Goal: Information Seeking & Learning: Learn about a topic

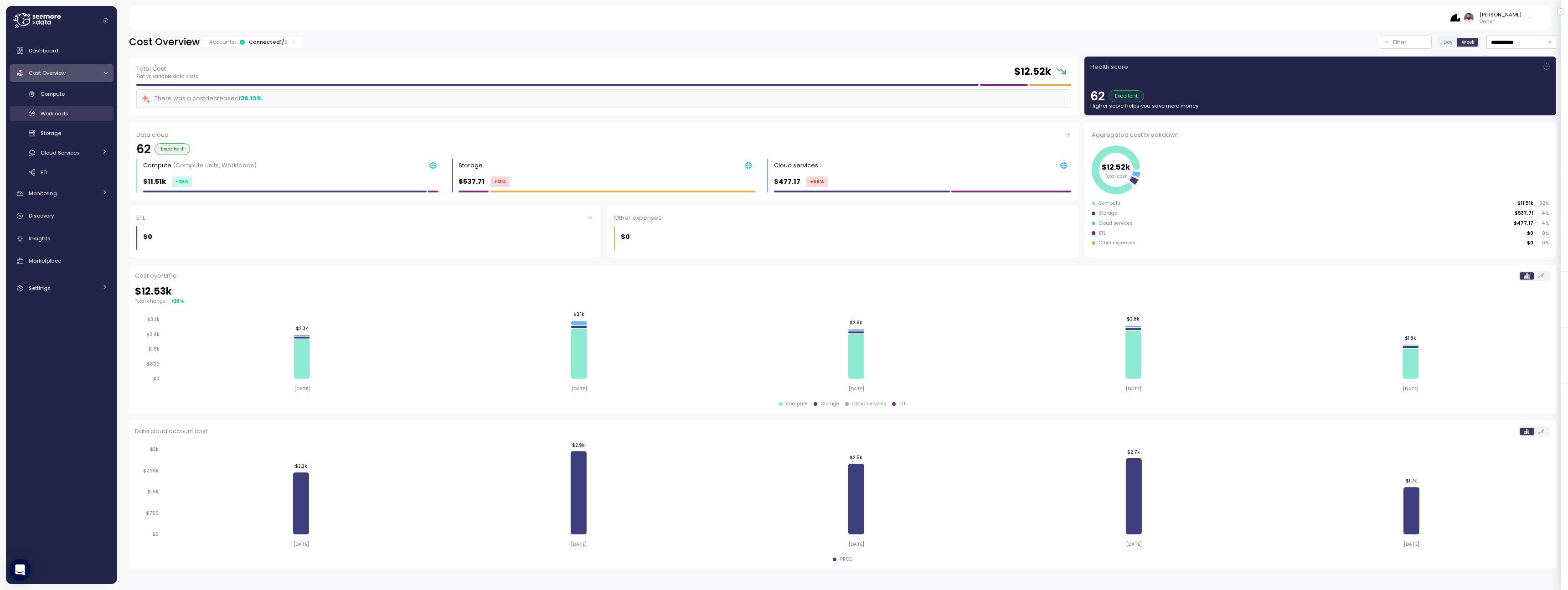
click at [74, 121] on div "Compute Workloads Storage Cloud Services Clustering columns Pipes AI Services S…" at bounding box center [62, 133] width 104 height 93
click at [71, 99] on link "Compute" at bounding box center [62, 94] width 104 height 15
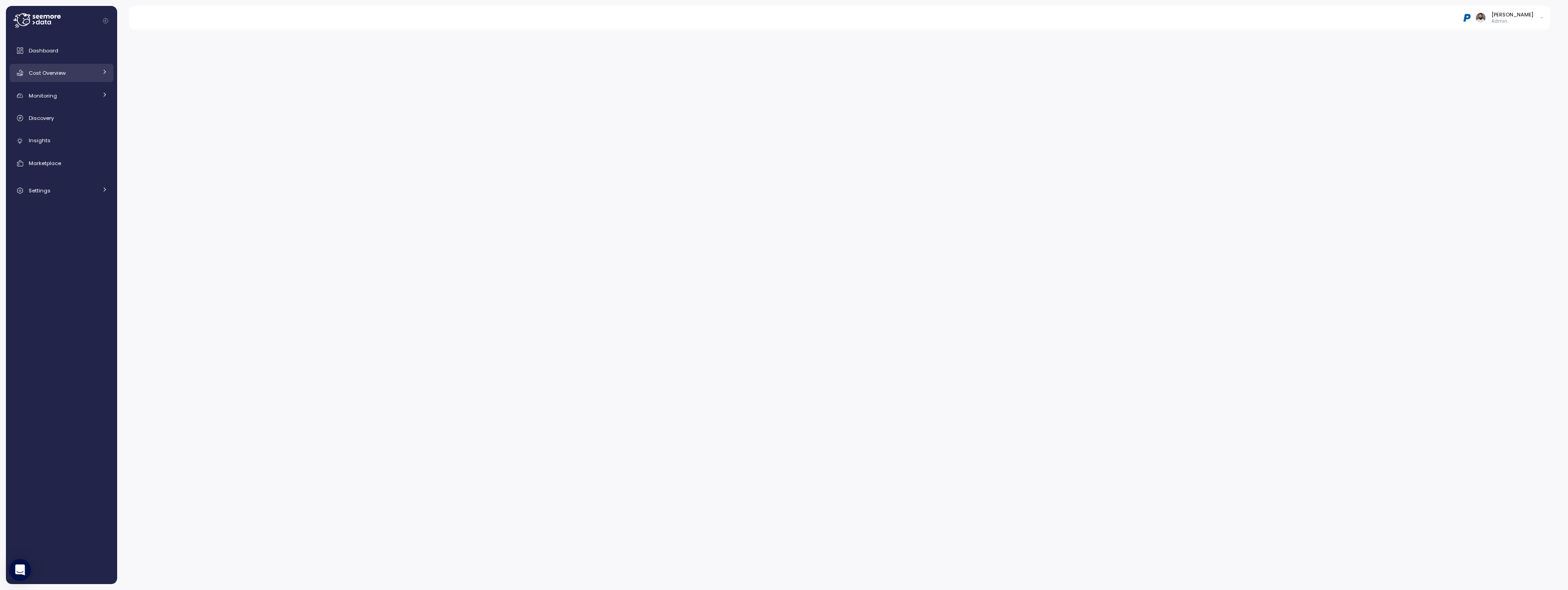
click at [74, 74] on div "Cost Overview" at bounding box center [62, 72] width 68 height 9
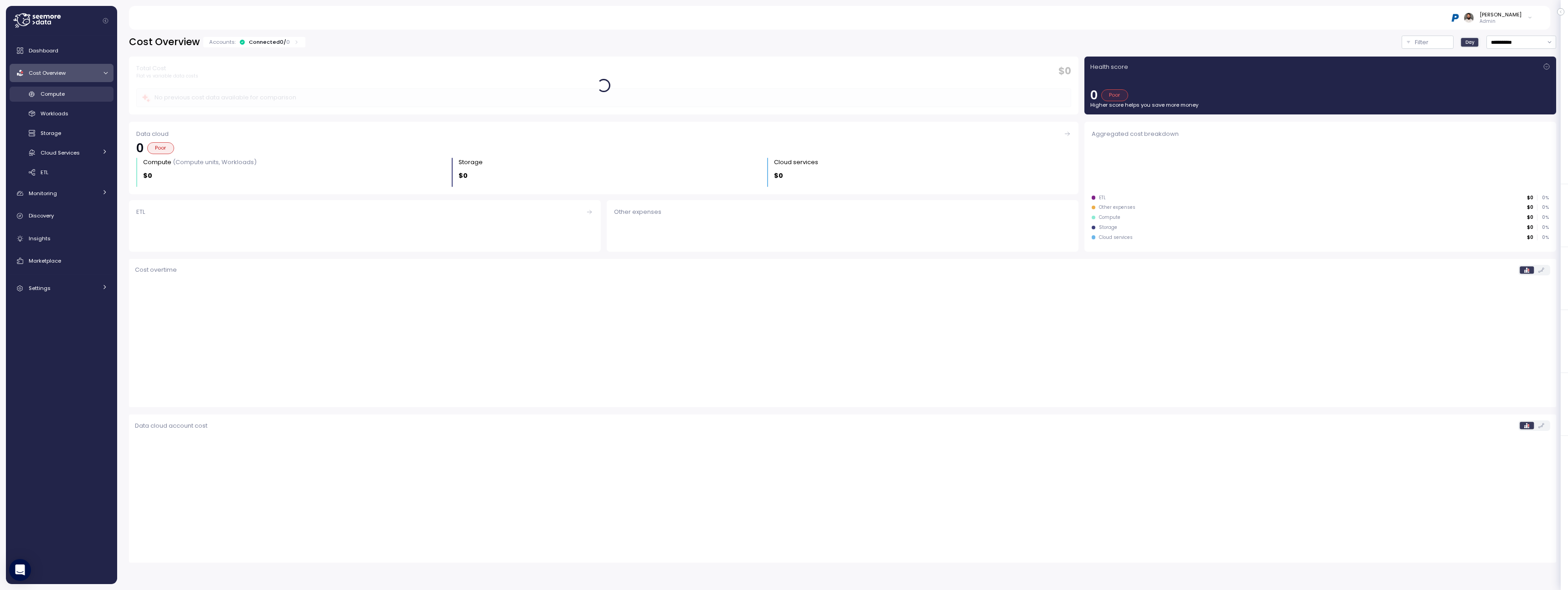
click at [73, 98] on div "Compute" at bounding box center [74, 93] width 67 height 9
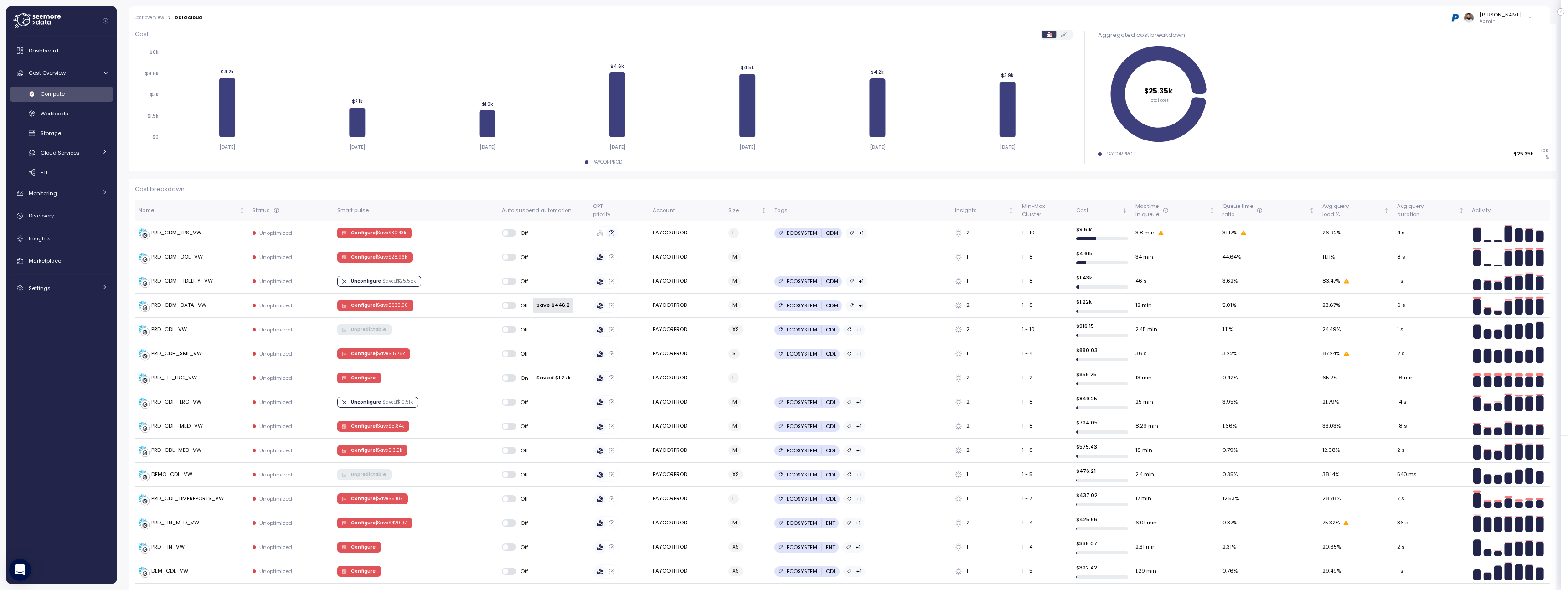
scroll to position [78, 0]
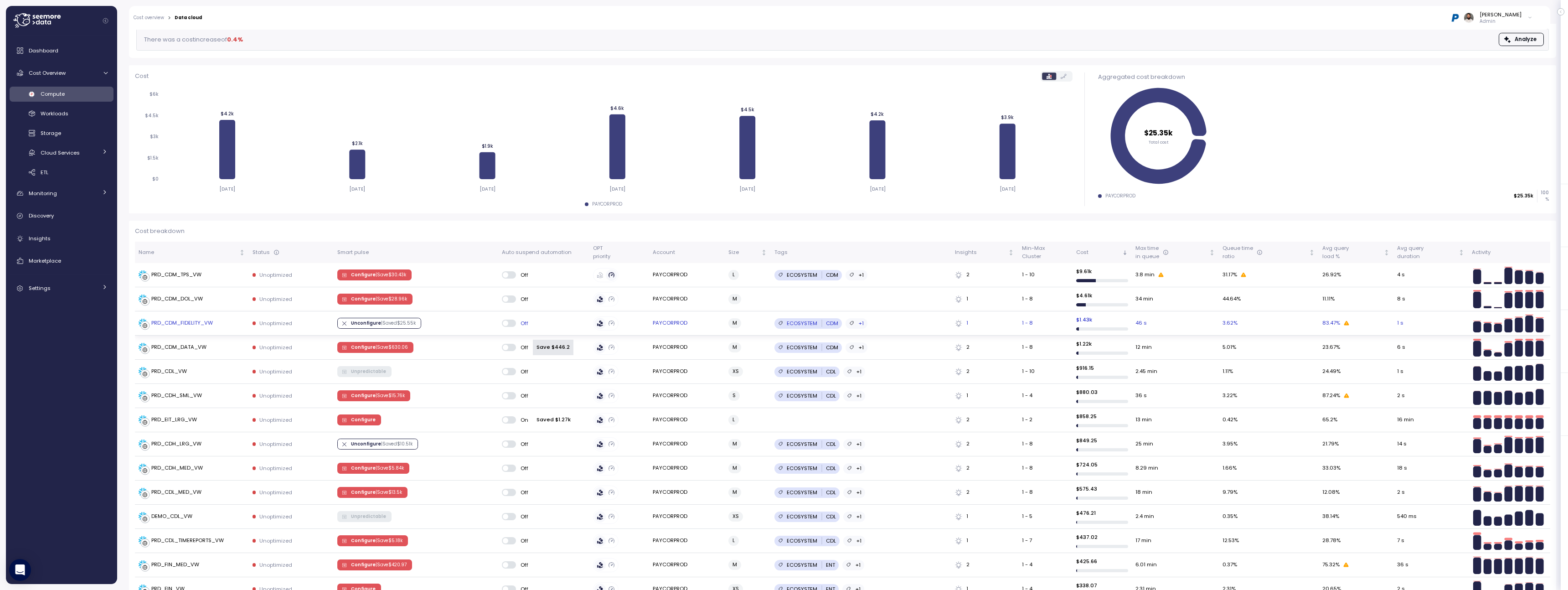
click at [222, 330] on td "PRD_CDM_FIDELITY_VW" at bounding box center [191, 323] width 114 height 24
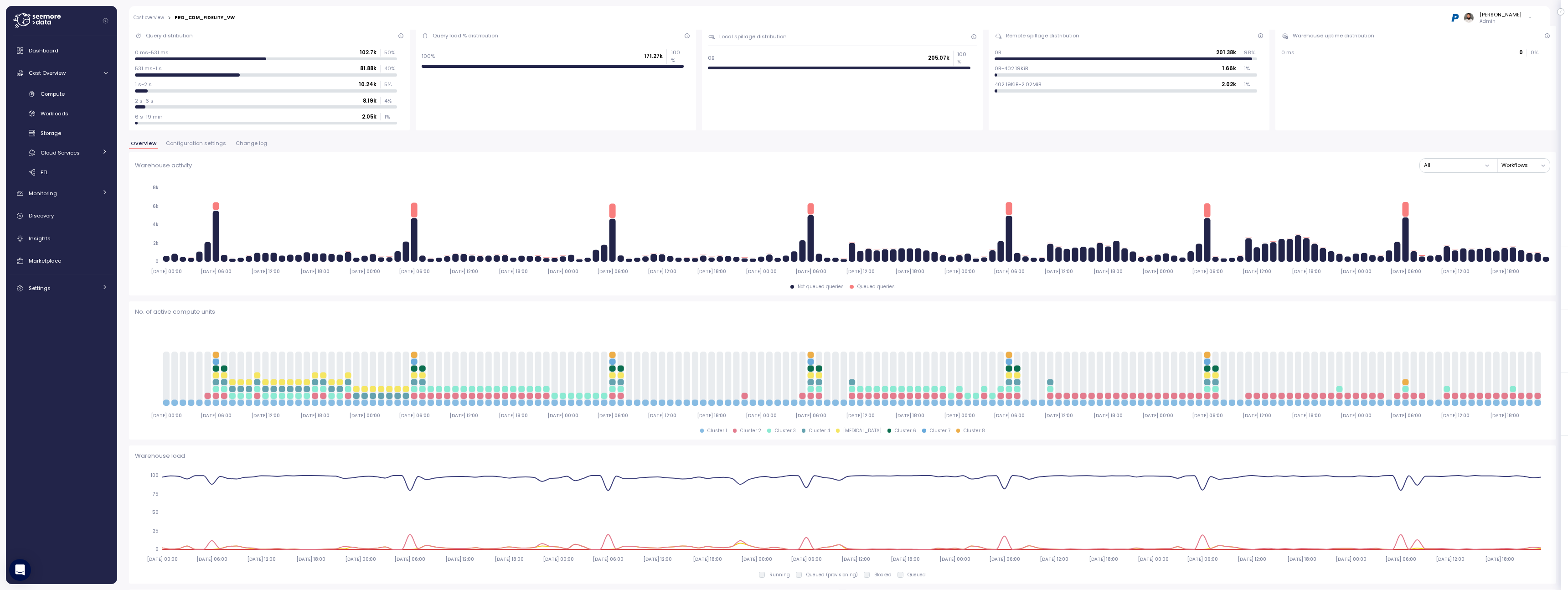
scroll to position [170, 0]
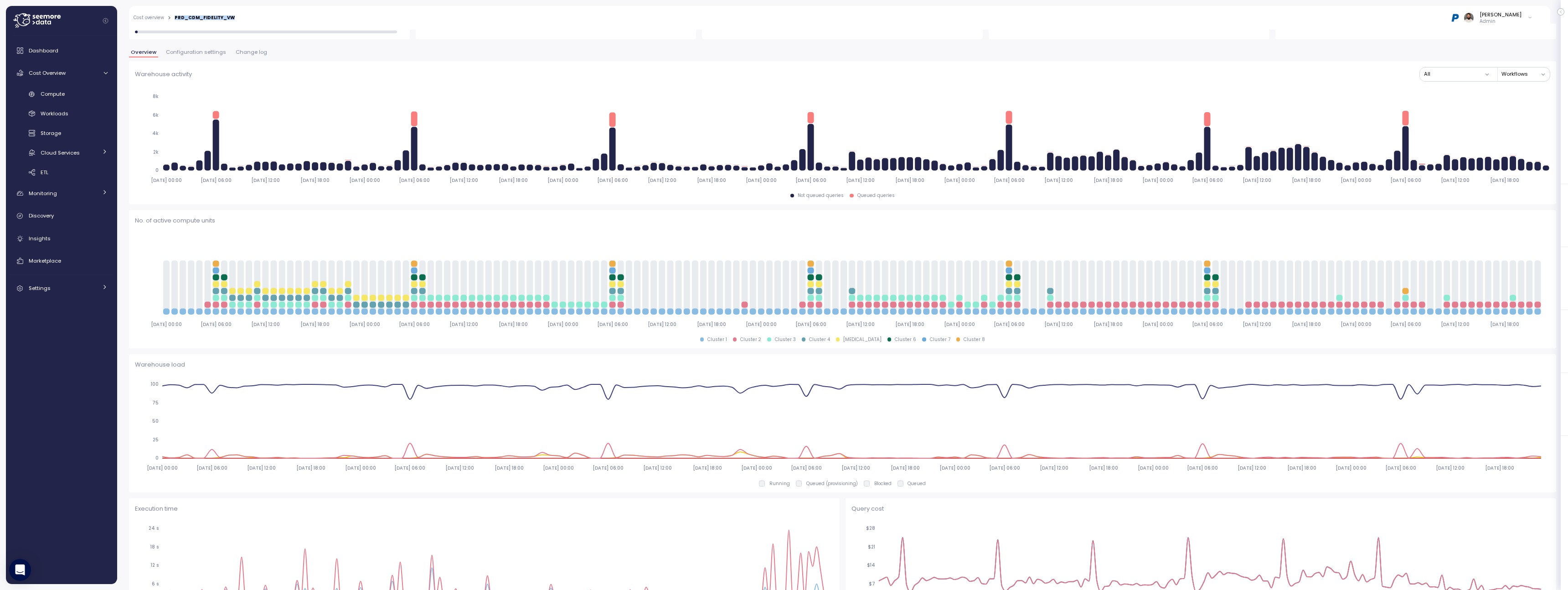
drag, startPoint x: 187, startPoint y: 16, endPoint x: 172, endPoint y: 20, distance: 15.5
click at [172, 19] on div "Cost overview > PRD_CDM_FIDELITY_VW Guy Biecher Admin" at bounding box center [834, 18] width 1410 height 24
copy div "PRD_CDM_FIDELITY_VW"
click at [75, 93] on div "Compute" at bounding box center [74, 93] width 67 height 9
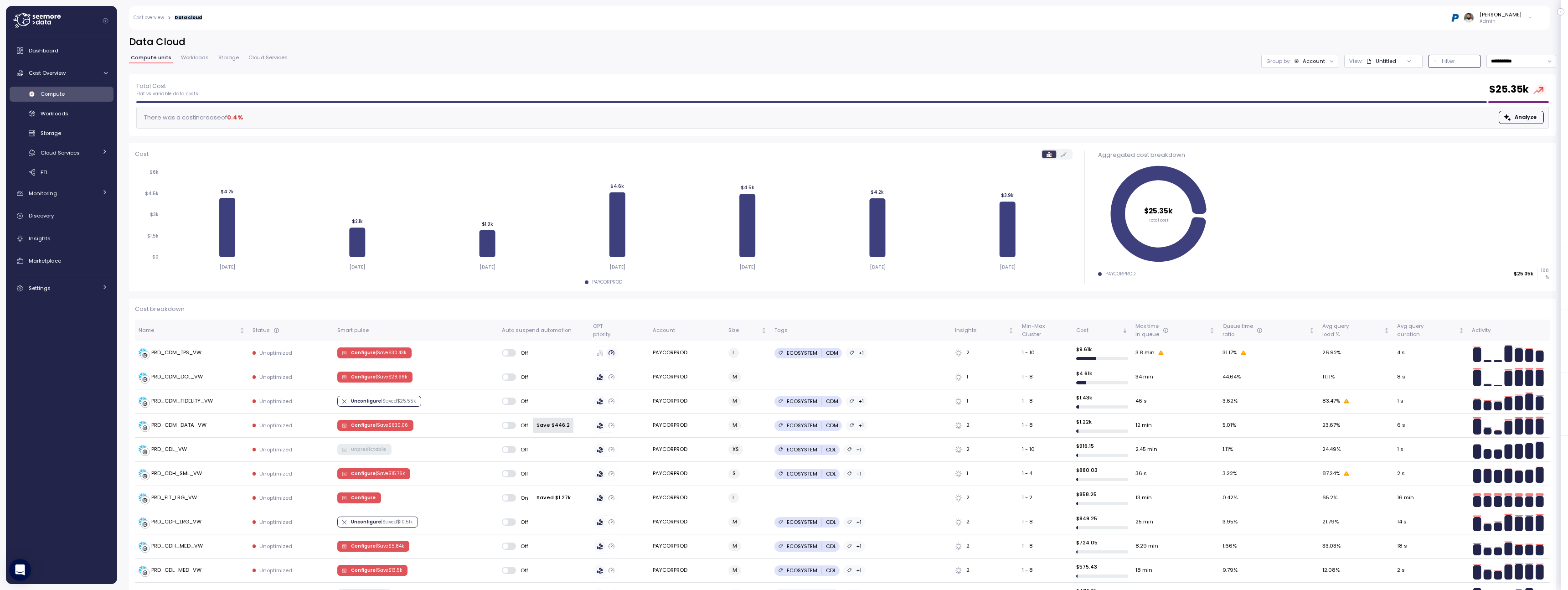
click at [1442, 60] on p "Filter" at bounding box center [1449, 61] width 14 height 9
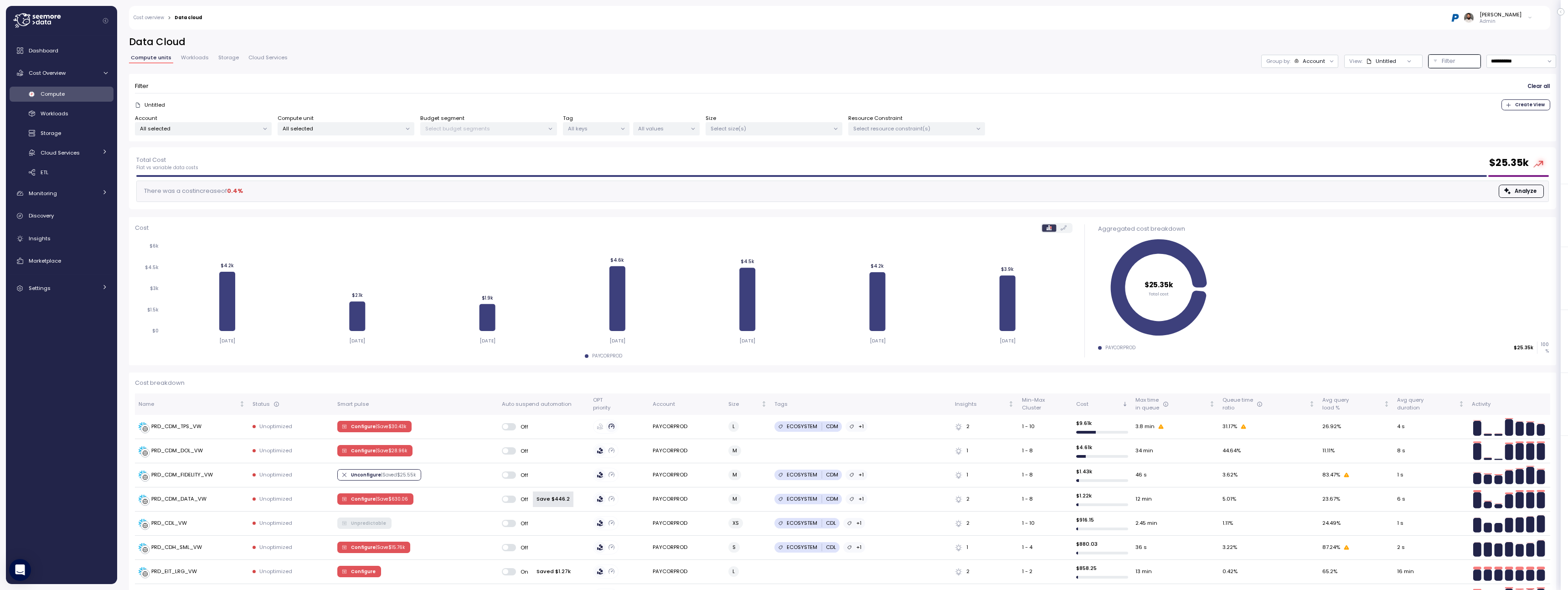
click at [374, 135] on div "Filter Clear all Untitled Create View Account All selected Compute unit All sel…" at bounding box center [843, 108] width 1427 height 68
click at [374, 133] on div "All selected" at bounding box center [346, 129] width 137 height 14
click at [365, 153] on input at bounding box center [346, 149] width 131 height 11
paste input "**********"
click at [370, 130] on p "All selected" at bounding box center [342, 129] width 119 height 7
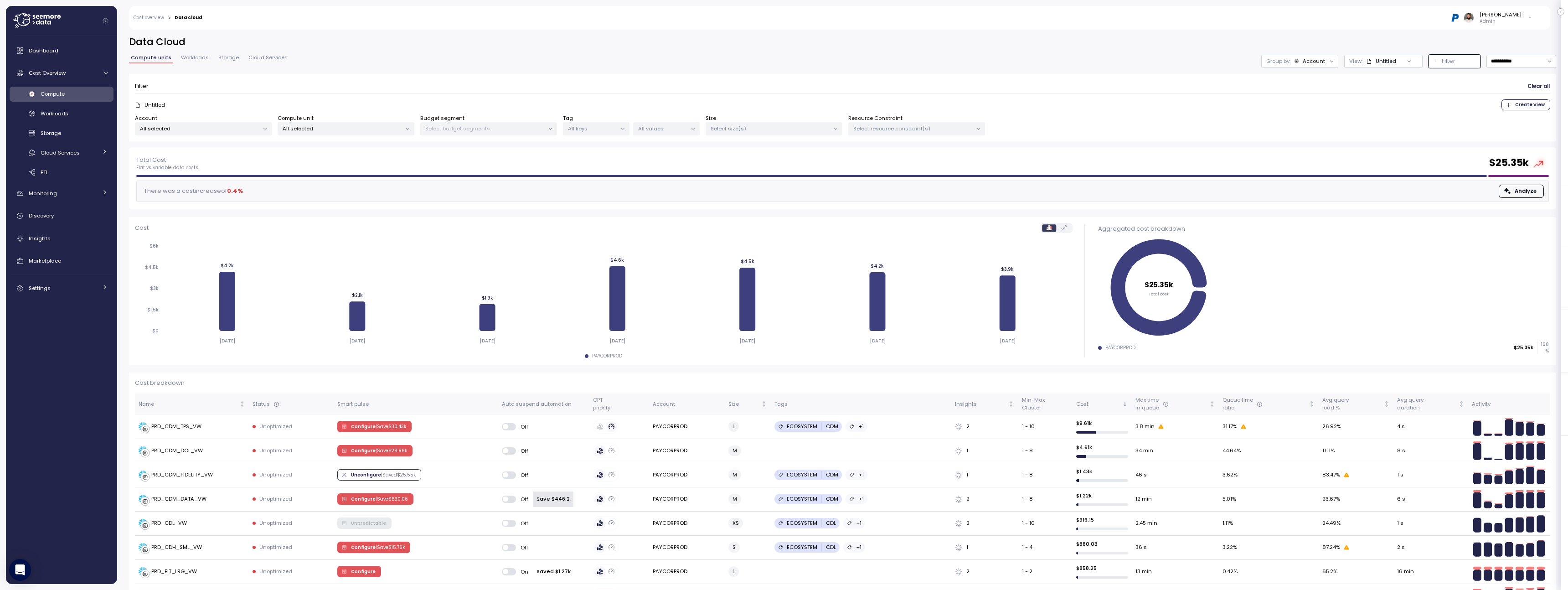
click at [370, 130] on p "All selected" at bounding box center [342, 129] width 119 height 7
click at [354, 143] on div "Select All DATAOPS_INGESTION only DATAOPS_OBS_VW only DATAOPS_SOLE_ADMIN_WAREHO…" at bounding box center [347, 193] width 145 height 108
click at [352, 147] on input at bounding box center [346, 149] width 131 height 11
paste input "**********"
type input "**********"
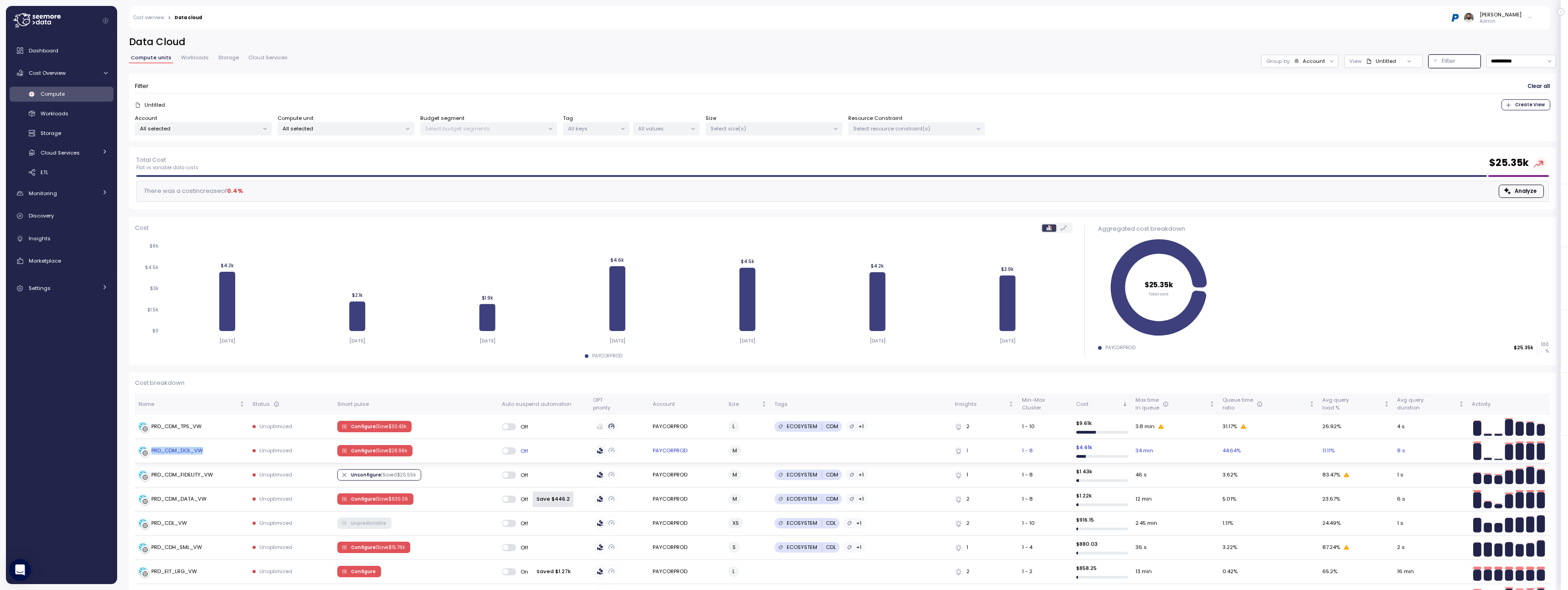
copy div "PRD_CDM_DOL_VW"
drag, startPoint x: 217, startPoint y: 449, endPoint x: 151, endPoint y: 453, distance: 66.1
click at [150, 453] on div "PRD_CDM_DOL_VW" at bounding box center [192, 451] width 107 height 9
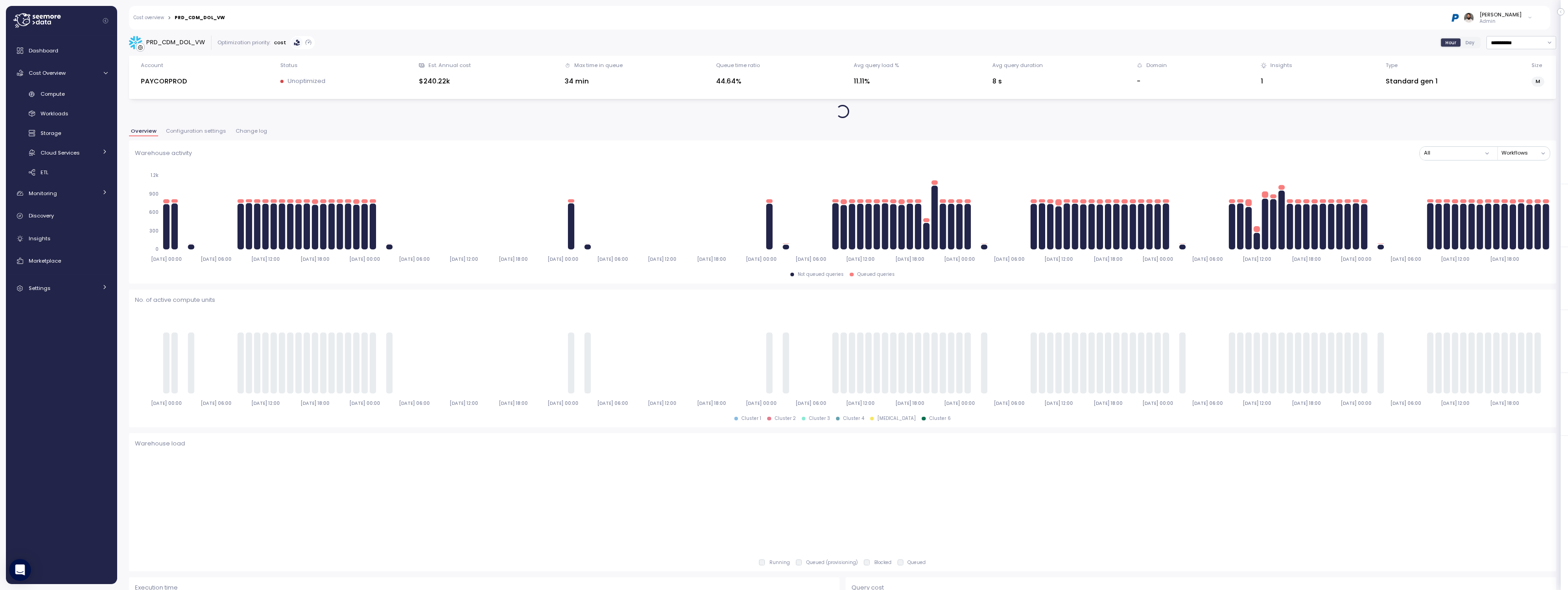
click at [159, 14] on div "Cost overview > PRD_CDM_DOL_VW Guy Biecher Admin" at bounding box center [834, 18] width 1410 height 24
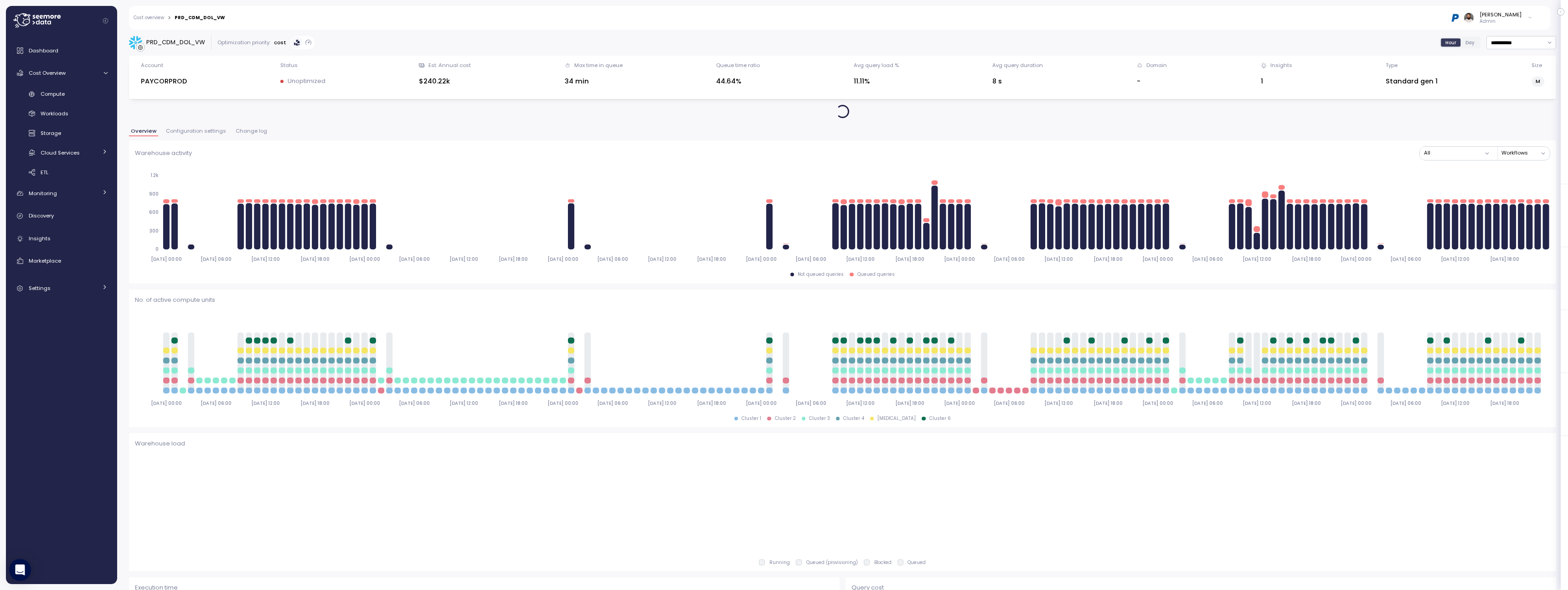
click at [159, 19] on link "Cost overview" at bounding box center [148, 18] width 30 height 5
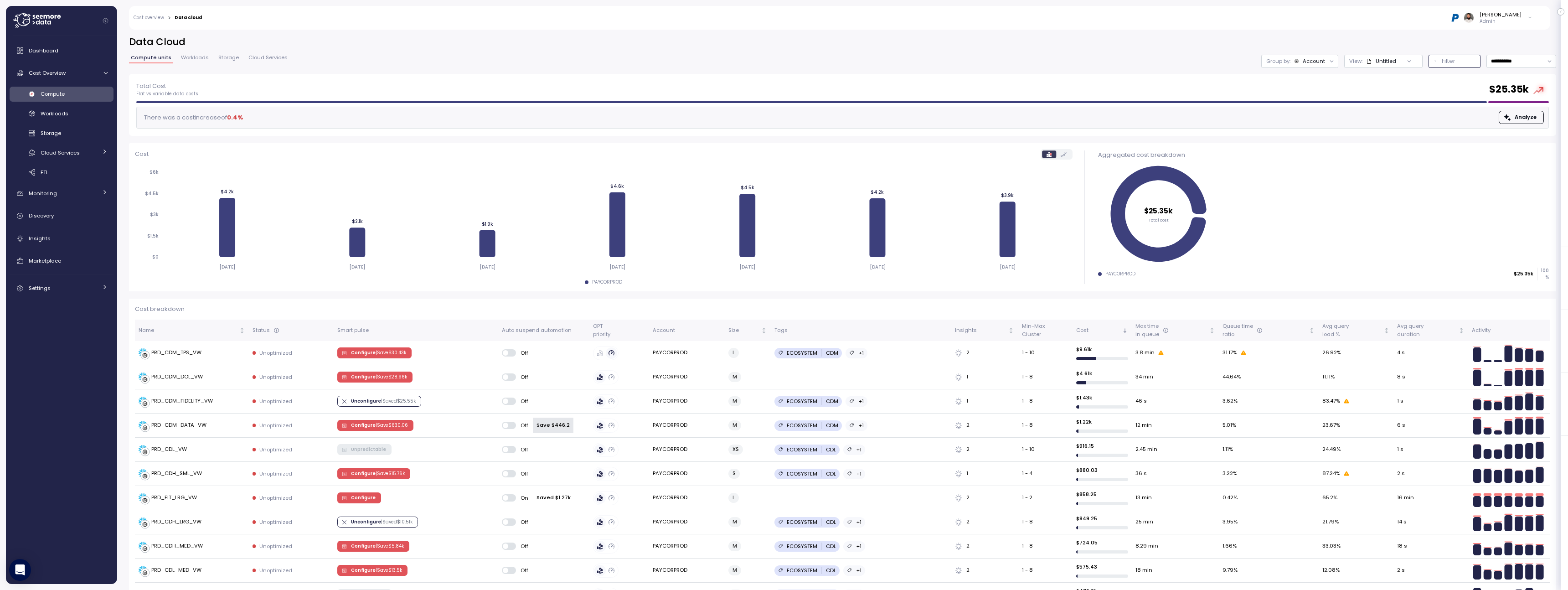
click at [1435, 60] on button "Filter" at bounding box center [1454, 62] width 52 height 14
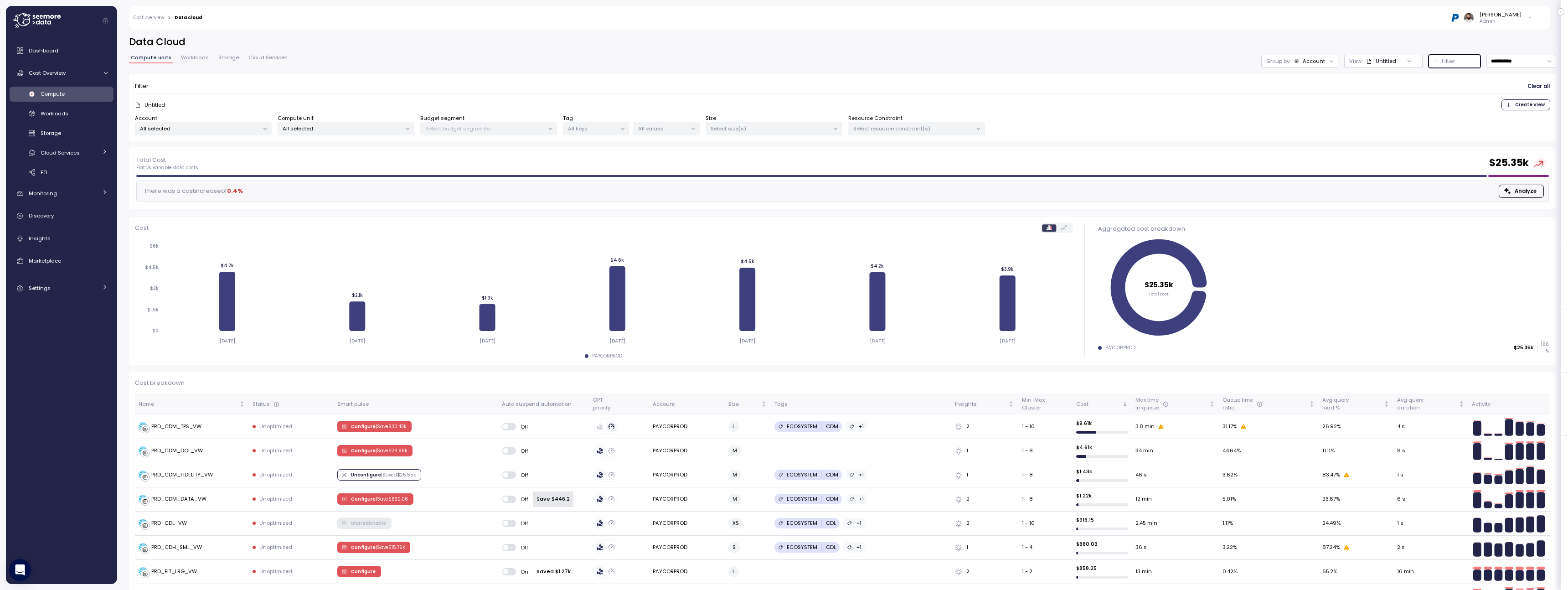
click at [398, 128] on p "All selected" at bounding box center [342, 129] width 119 height 7
click at [369, 152] on input at bounding box center [346, 149] width 131 height 11
paste input "**********"
type input "**********"
click at [383, 174] on span "only" at bounding box center [379, 178] width 10 height 10
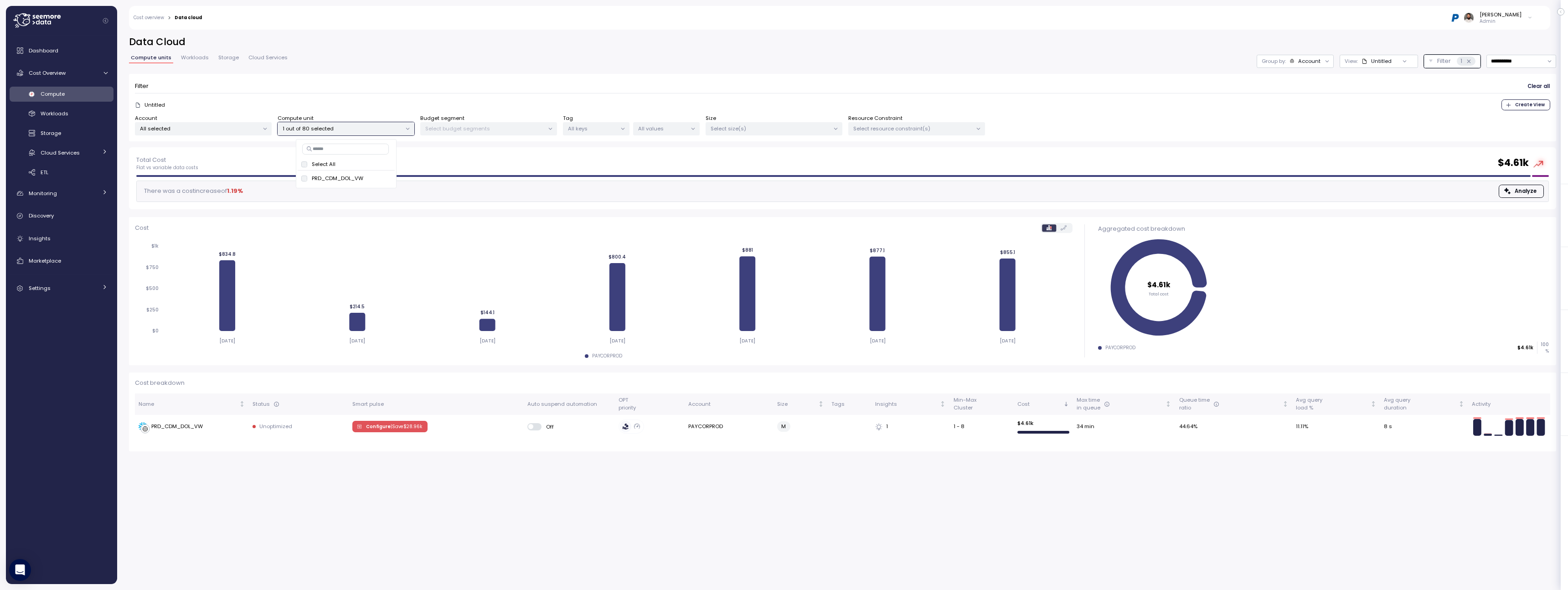
click at [150, 58] on span "Compute units" at bounding box center [151, 58] width 41 height 5
click at [77, 96] on div "Compute" at bounding box center [74, 93] width 67 height 9
click at [70, 110] on div "Workloads" at bounding box center [74, 113] width 67 height 9
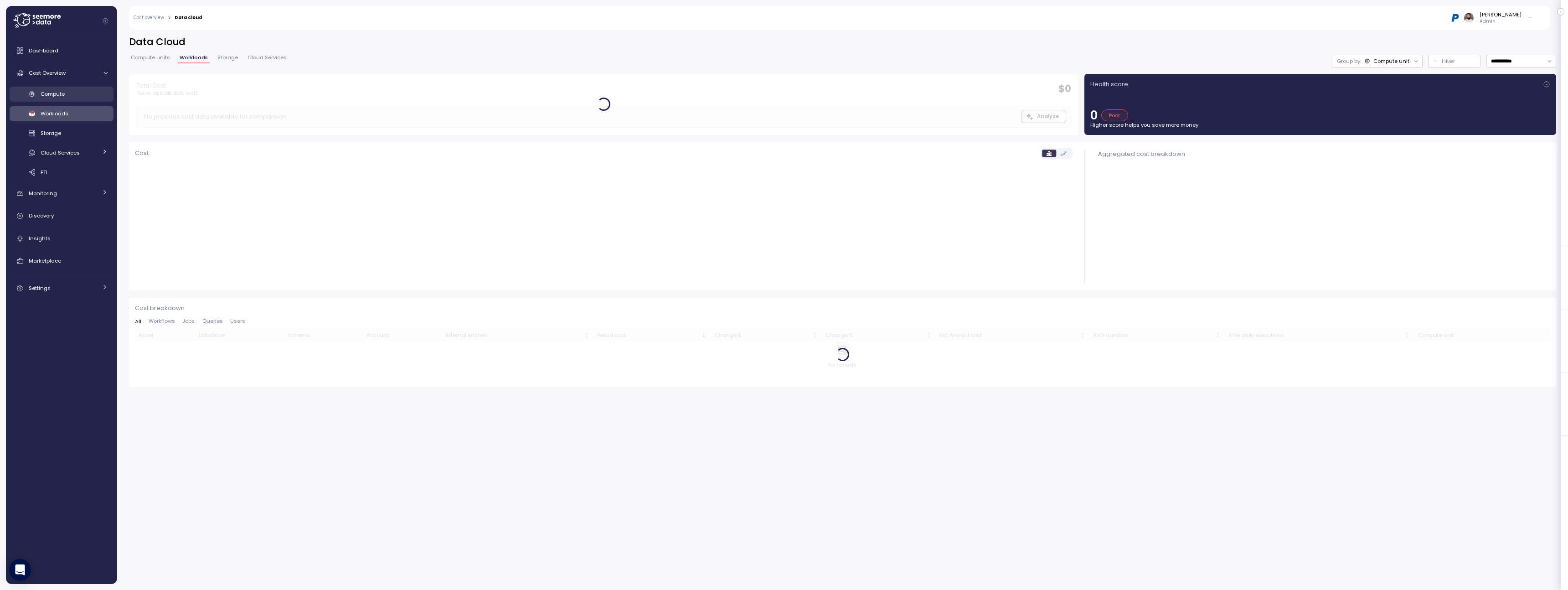
click at [70, 95] on div "Compute" at bounding box center [74, 93] width 67 height 9
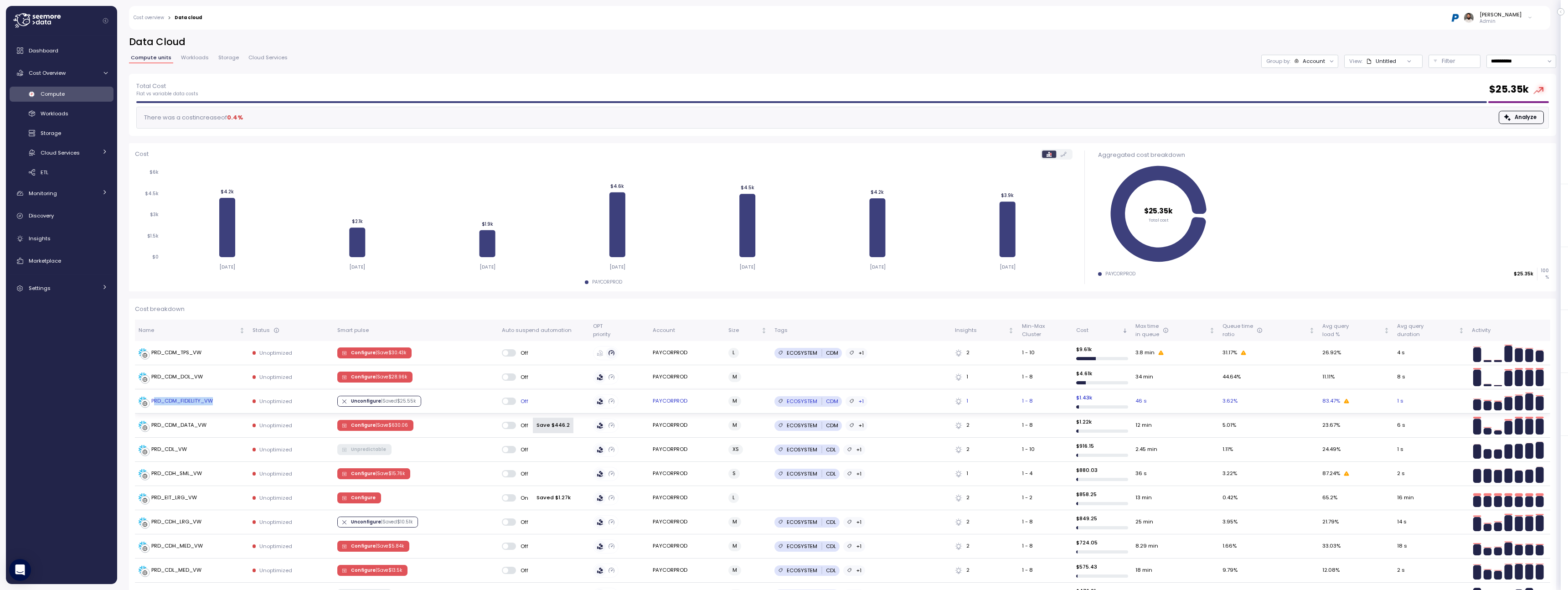
copy div "RD_CDM_FIDELITY_VW"
copy div "PRD_CDM_FIDELITY_VW"
drag, startPoint x: 222, startPoint y: 401, endPoint x: 150, endPoint y: 403, distance: 72.0
click at [150, 403] on div "PRD_CDM_FIDELITY_VW" at bounding box center [192, 401] width 107 height 9
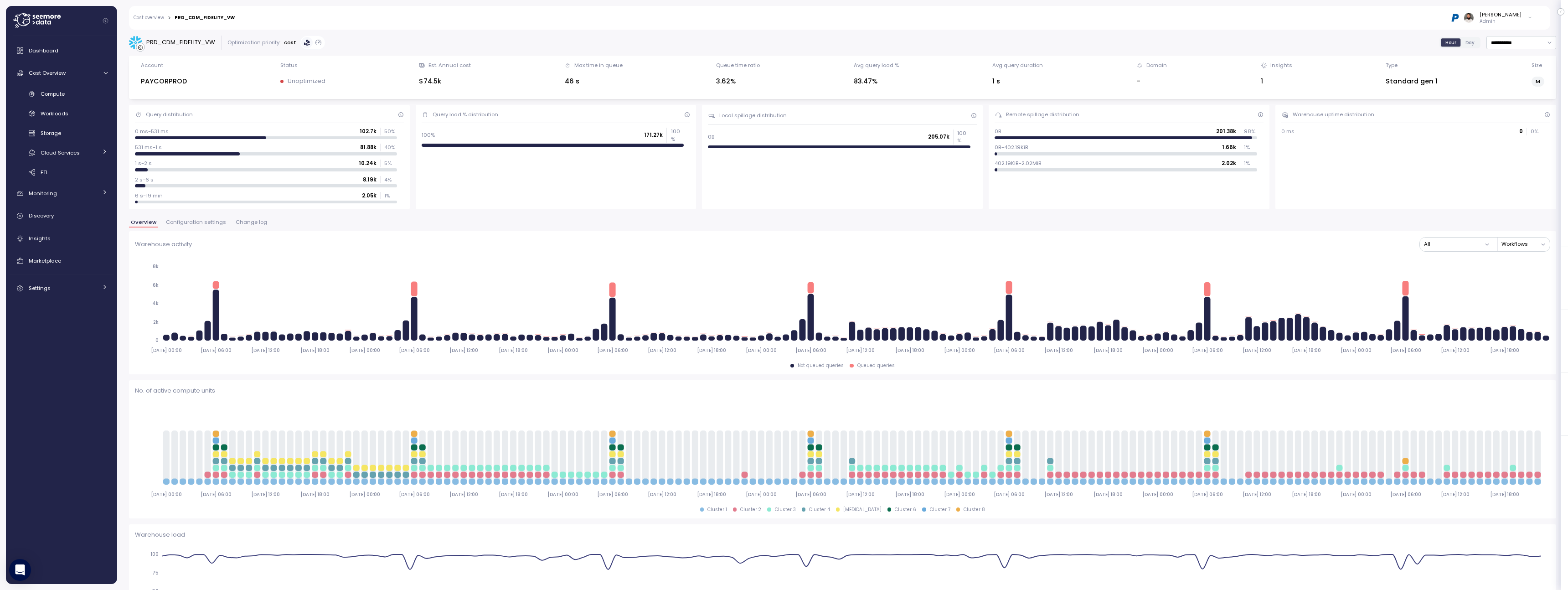
click at [159, 20] on div "Cost overview > PRD_CDM_FIDELITY_VW Guy Biecher Admin" at bounding box center [834, 18] width 1410 height 24
click at [158, 17] on link "Cost overview" at bounding box center [148, 18] width 30 height 5
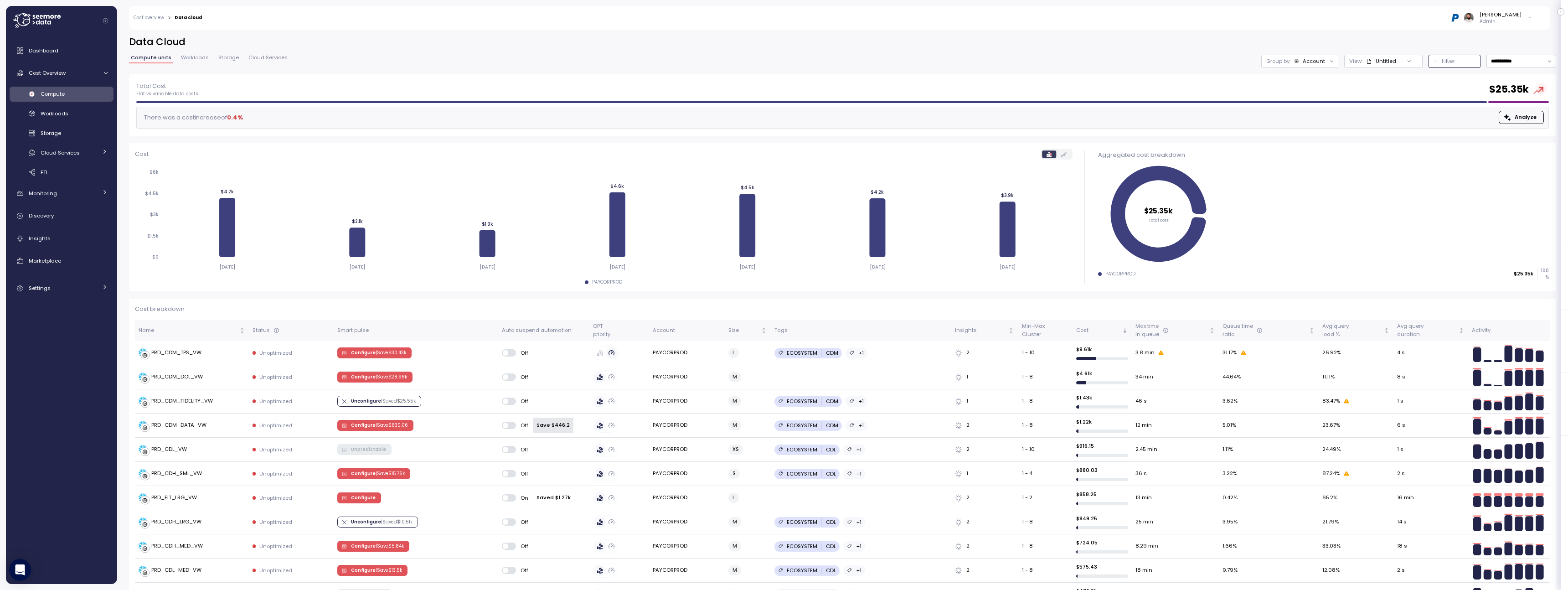
click at [1448, 57] on p "Filter" at bounding box center [1449, 61] width 14 height 9
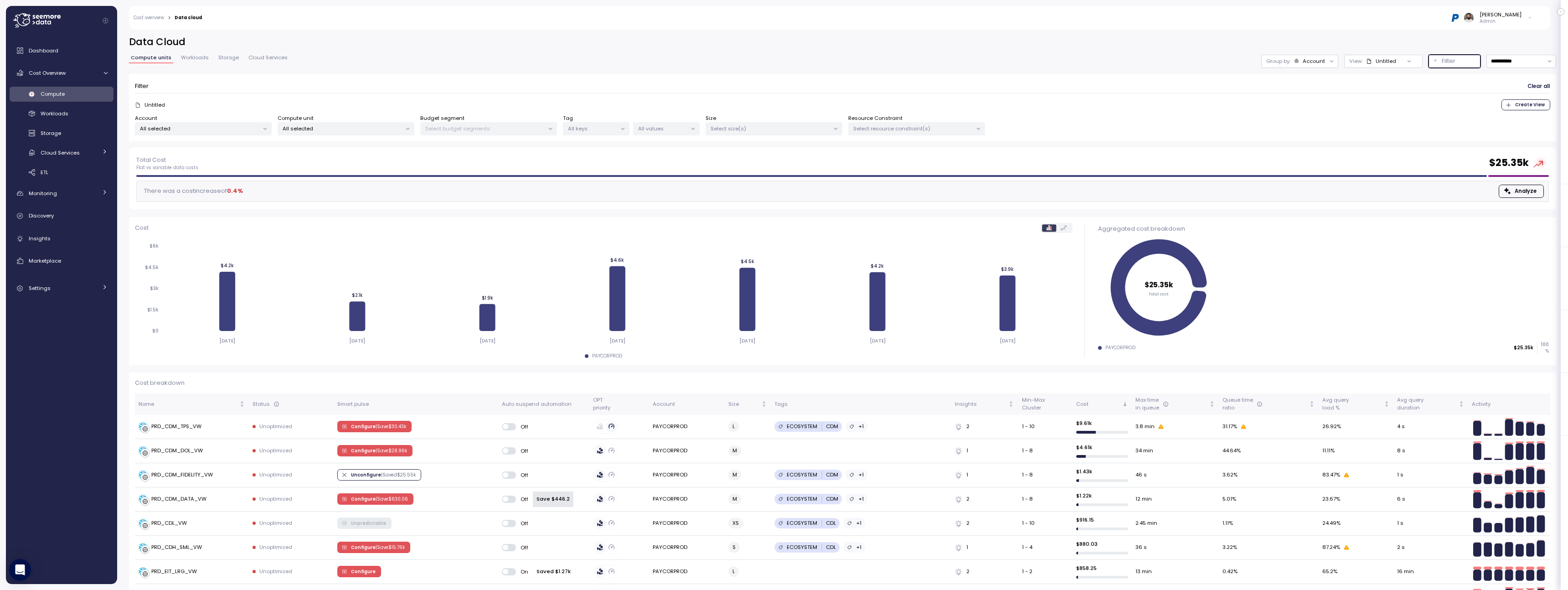
click at [392, 131] on p "All selected" at bounding box center [342, 129] width 119 height 7
click at [382, 147] on input at bounding box center [346, 149] width 131 height 11
paste input "**********"
type input "**********"
click at [386, 178] on span "only" at bounding box center [385, 178] width 10 height 10
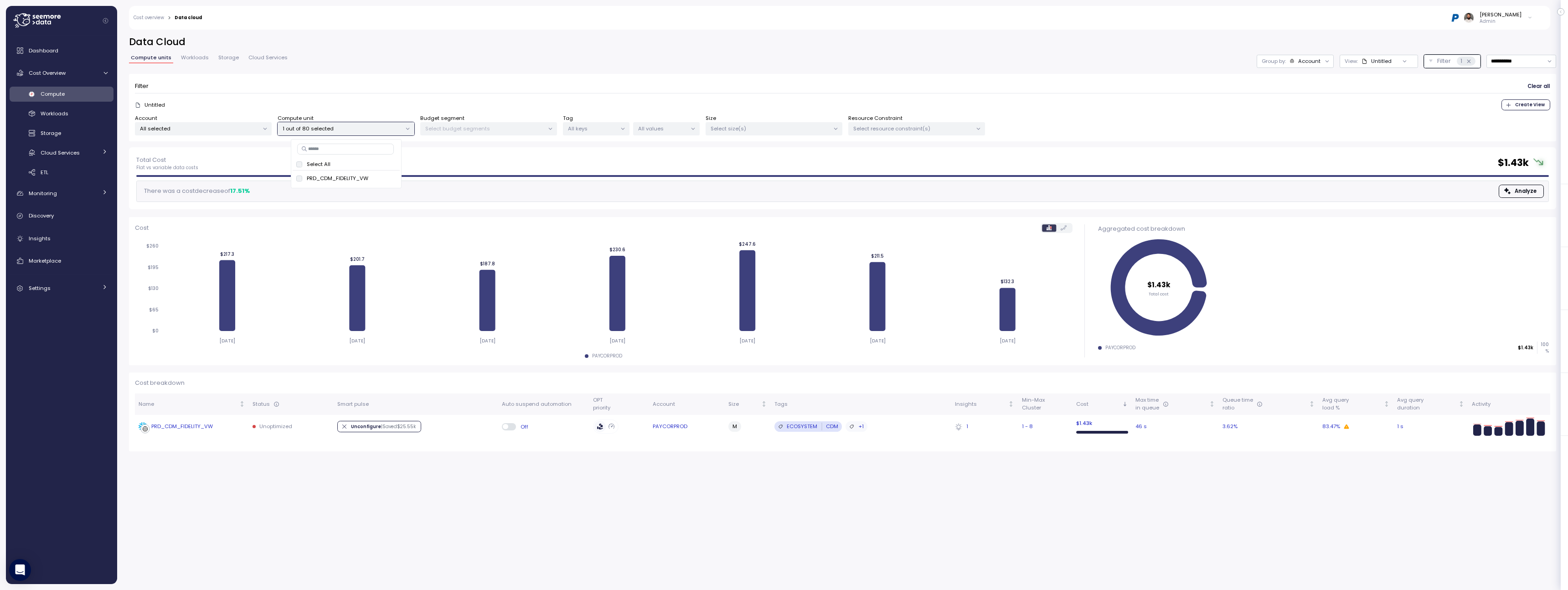
click at [233, 419] on td "PRD_CDM_FIDELITY_VW" at bounding box center [191, 426] width 114 height 24
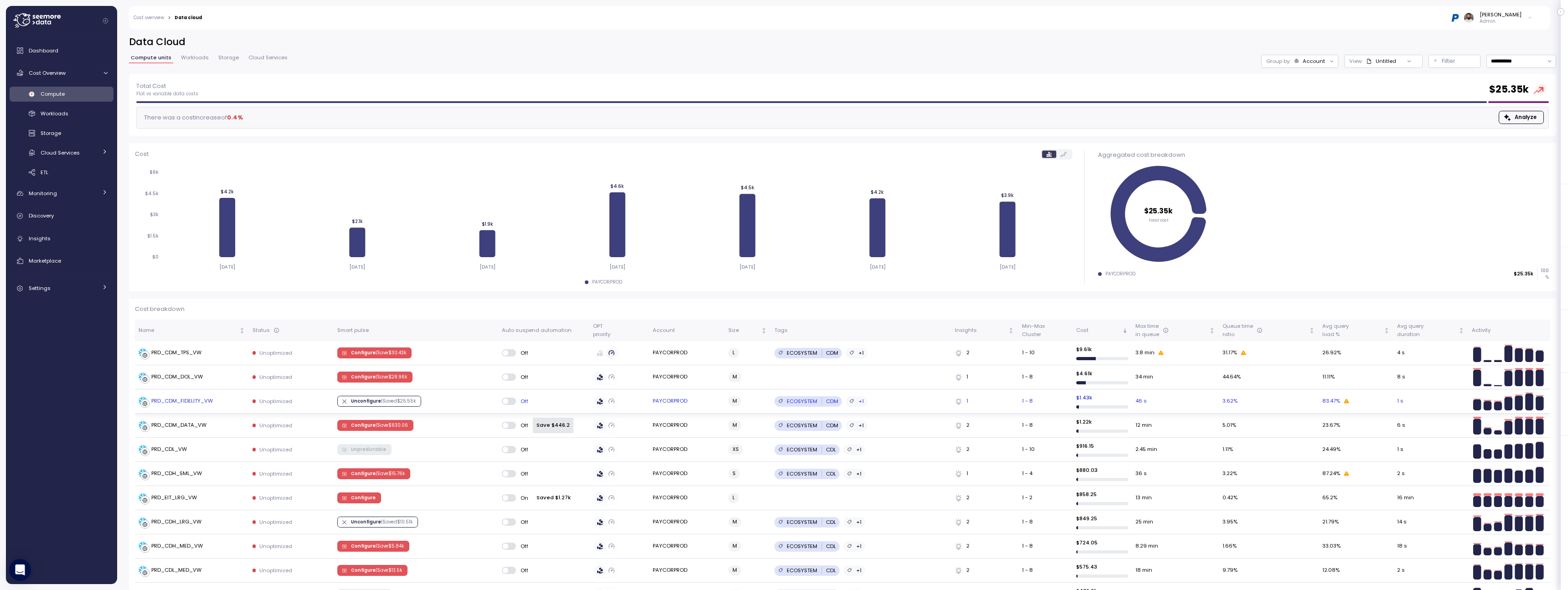
click at [448, 397] on td "Unconfigure | Saved $ 25.55k" at bounding box center [415, 402] width 164 height 24
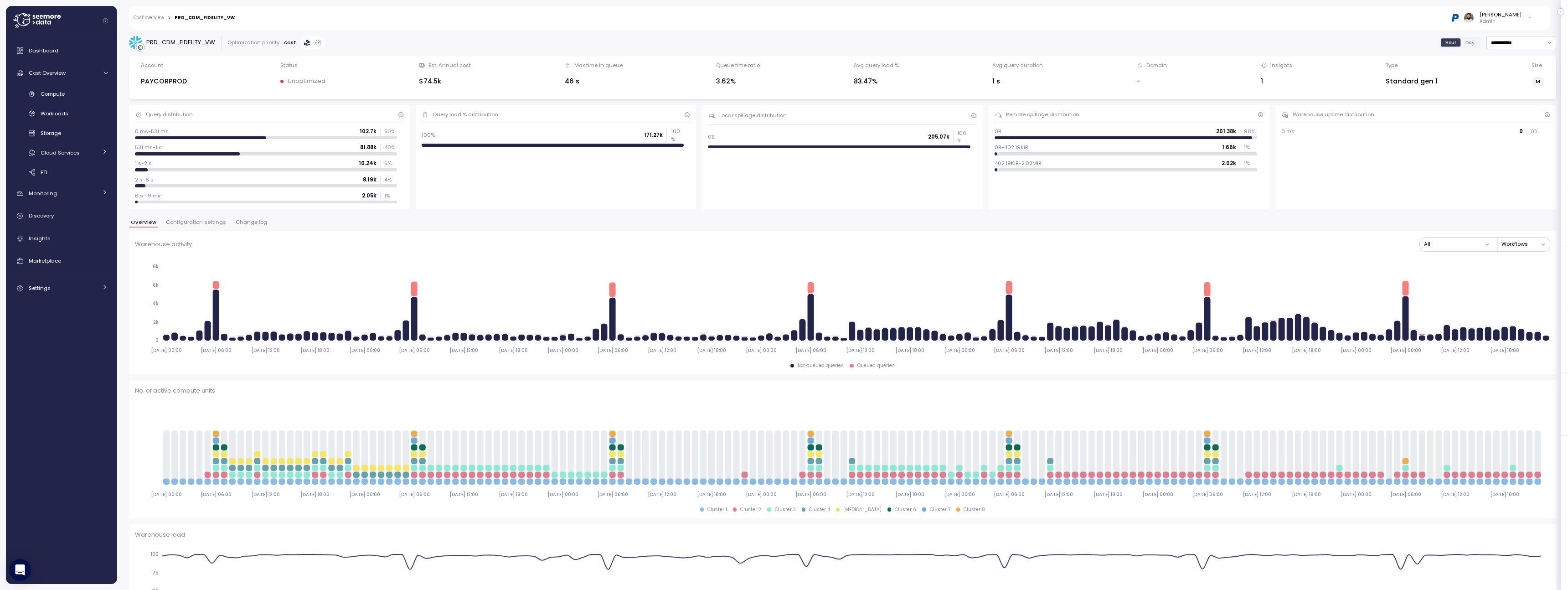
click at [209, 221] on span "Configuration settings" at bounding box center [195, 222] width 60 height 5
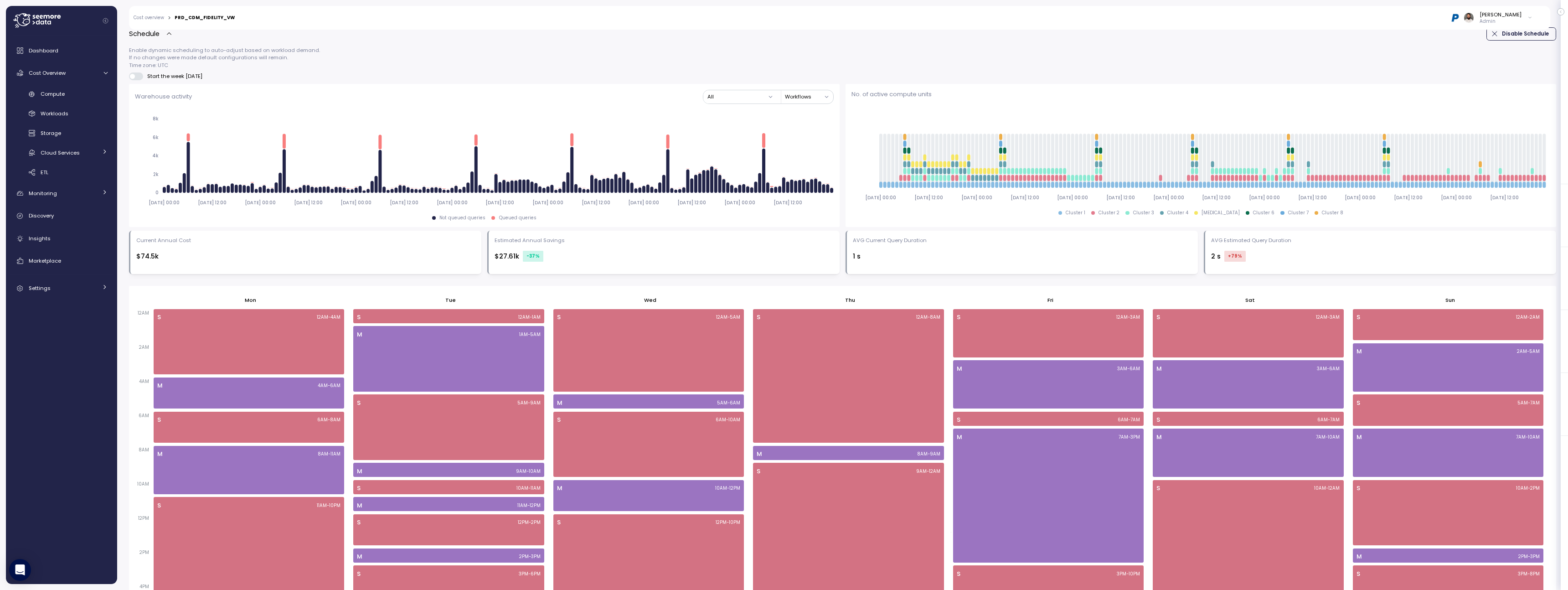
scroll to position [440, 0]
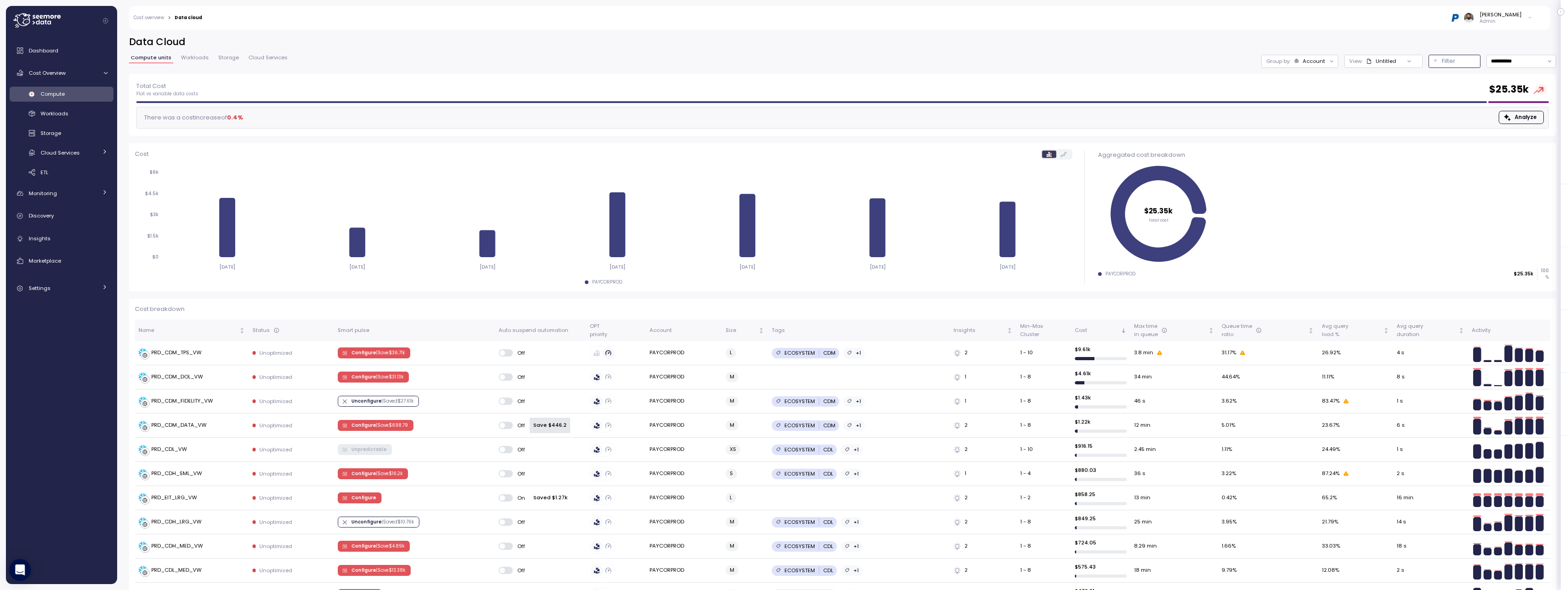
click at [1433, 59] on button "Filter" at bounding box center [1454, 62] width 52 height 14
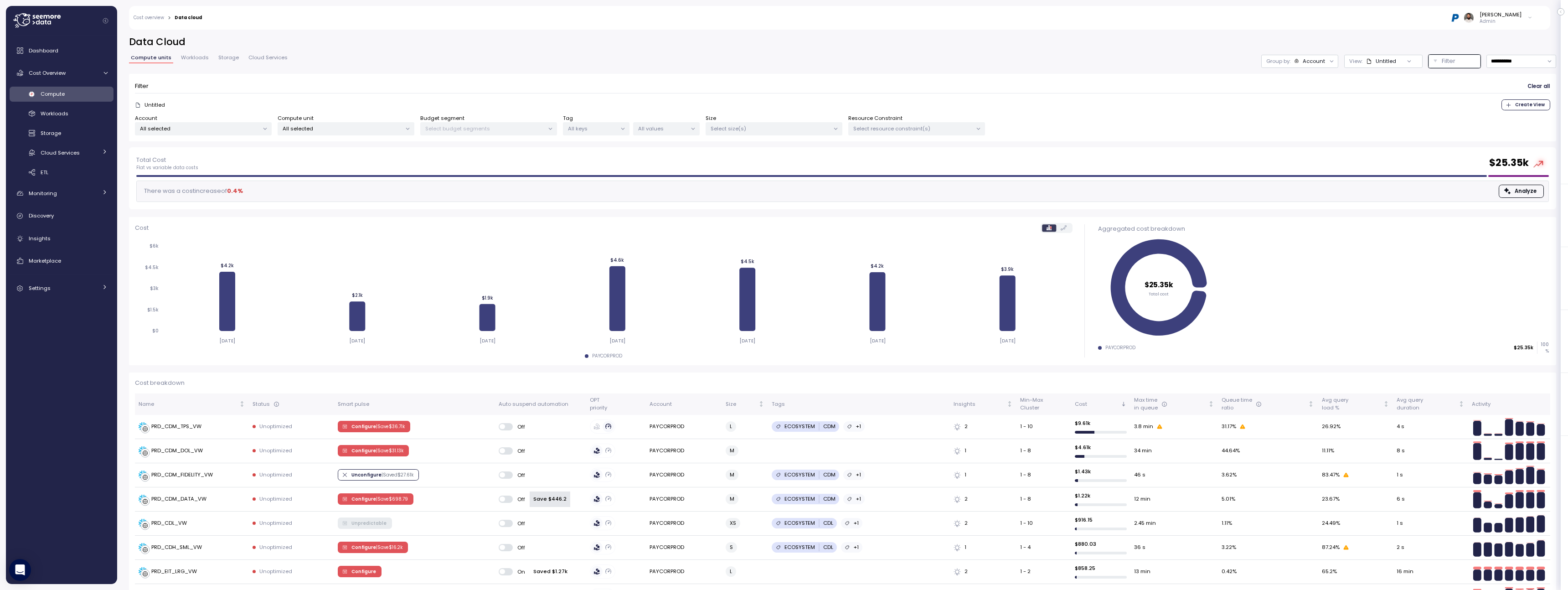
click at [403, 127] on div at bounding box center [407, 129] width 13 height 13
click at [386, 134] on div "All selected" at bounding box center [346, 129] width 137 height 14
click at [377, 156] on div "Select All DATAOPS_INGESTION only DATAOPS_OBS_VW only DATAOPS_SOLE_ADMIN_WAREHO…" at bounding box center [347, 193] width 145 height 108
click at [377, 150] on input at bounding box center [346, 149] width 131 height 11
paste input "**********"
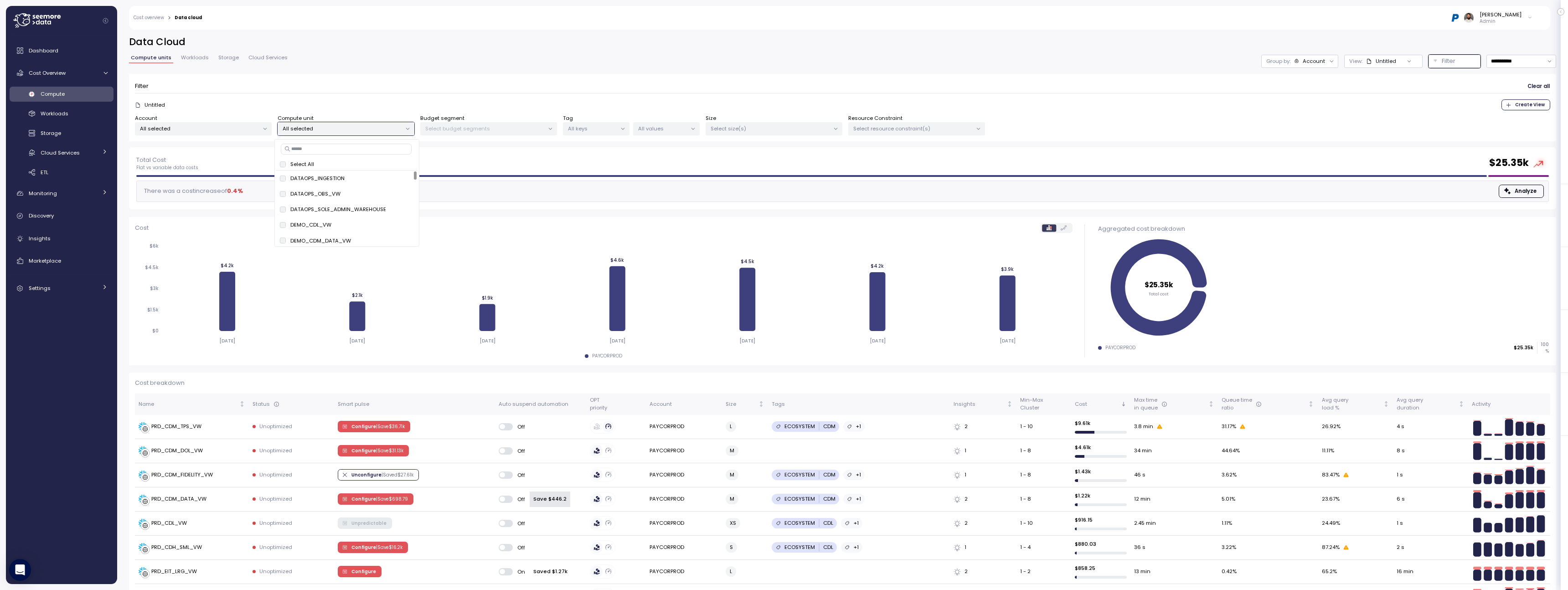
type input "**********"
click at [385, 179] on span "only" at bounding box center [385, 178] width 10 height 10
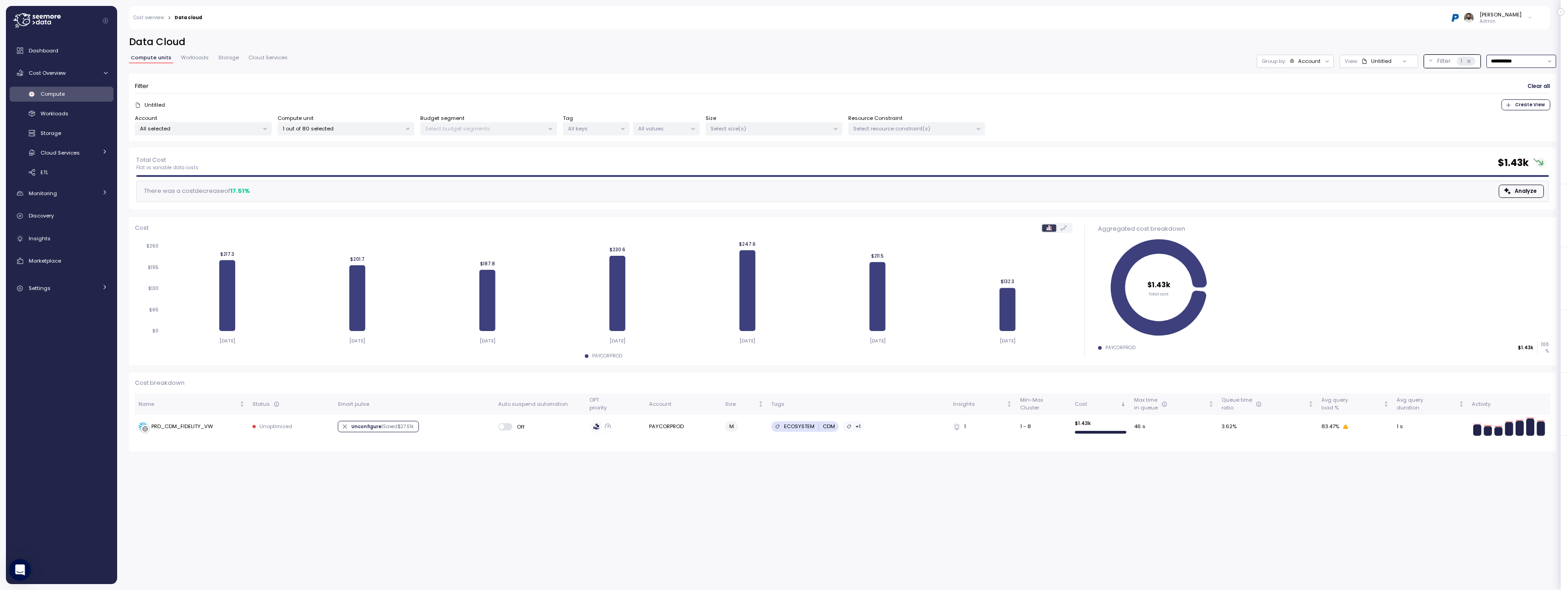
click at [1504, 62] on input "**********" at bounding box center [1521, 62] width 70 height 14
click at [1513, 112] on div "Last 14 days" at bounding box center [1517, 115] width 32 height 7
type input "**********"
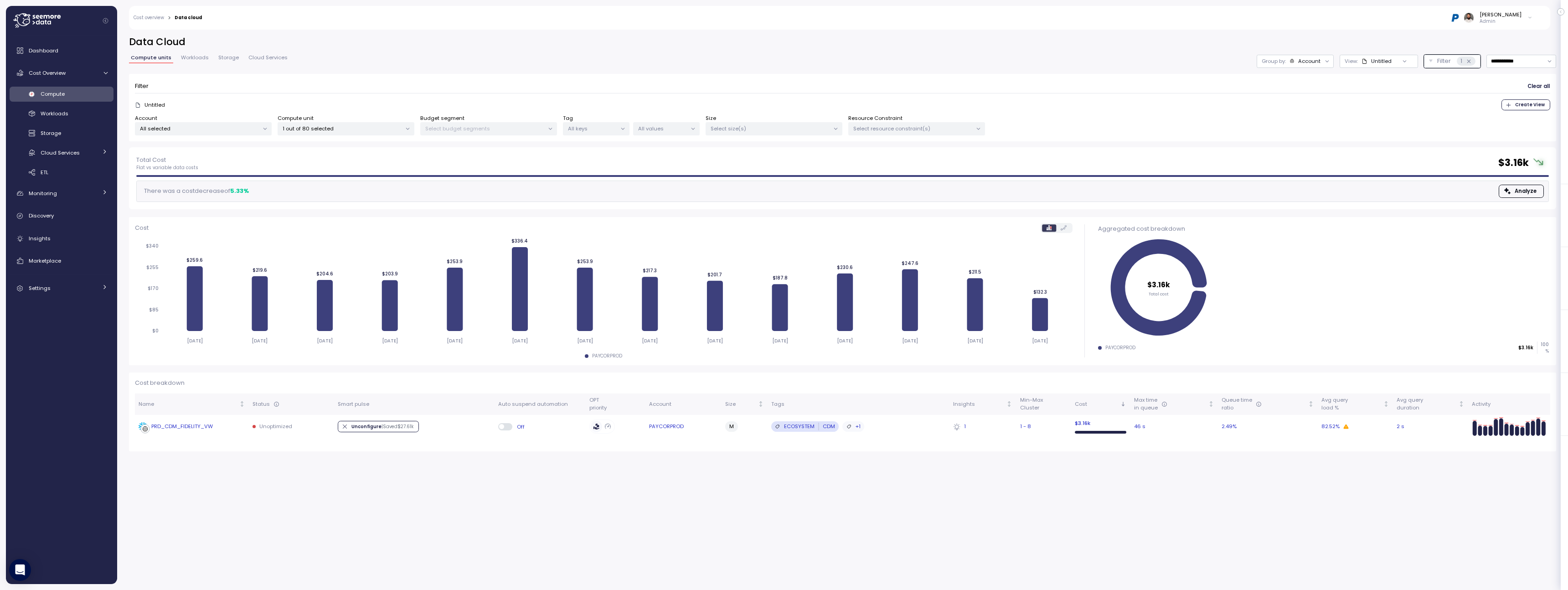
click at [453, 428] on td "Unconfigure | Saved $ 27.61k" at bounding box center [414, 426] width 160 height 24
